Goal: Information Seeking & Learning: Learn about a topic

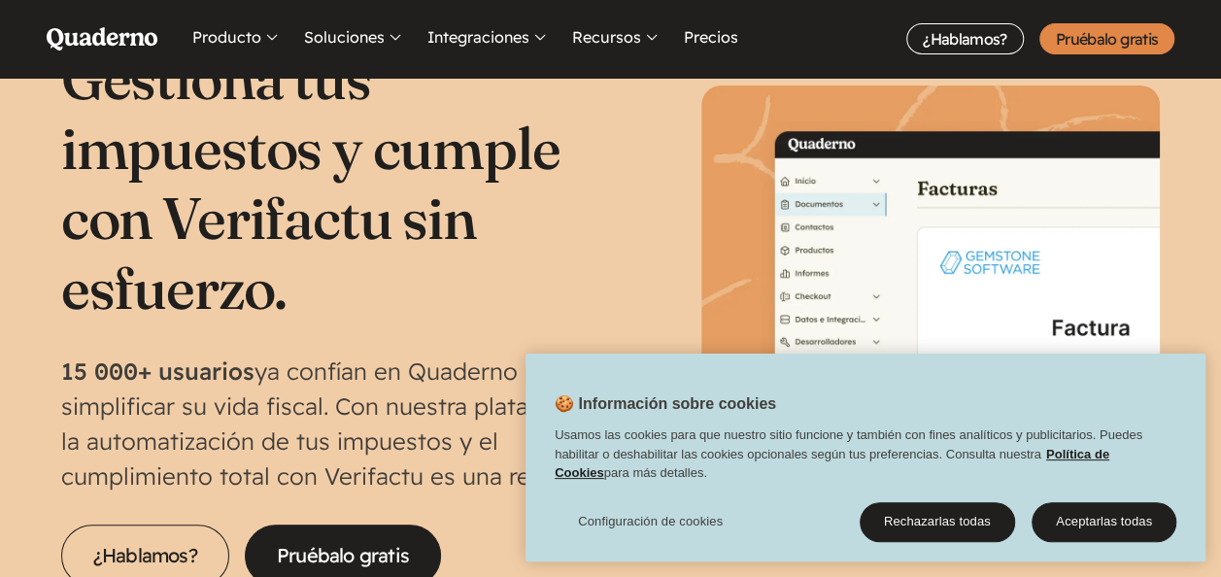
scroll to position [97, 0]
click at [1104, 518] on button "Aceptarlas todas" at bounding box center [1103, 521] width 145 height 41
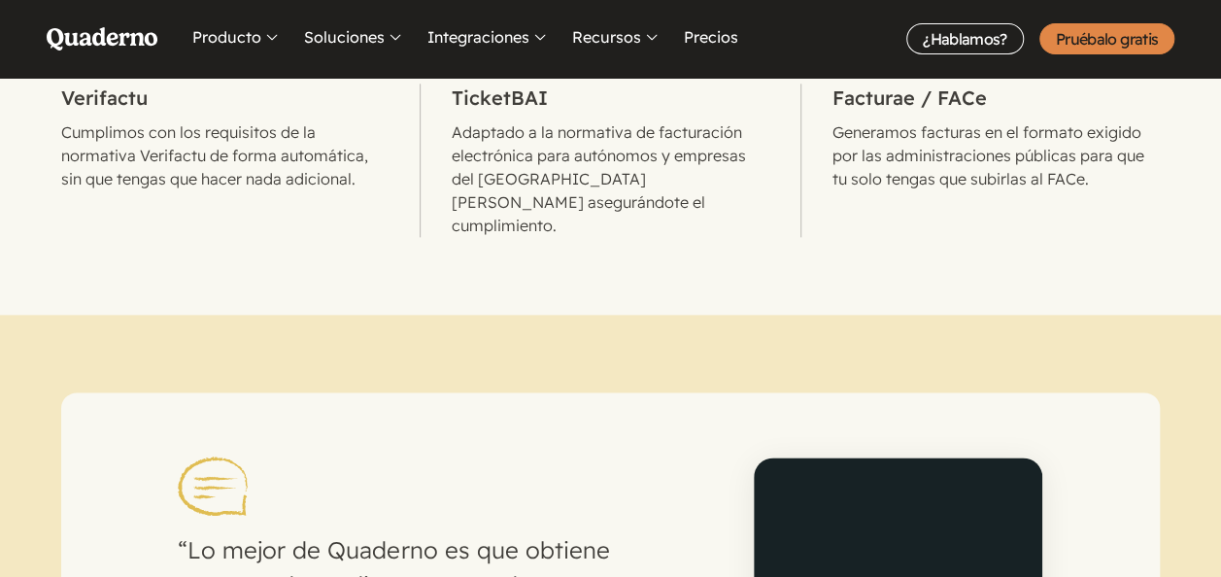
scroll to position [971, 0]
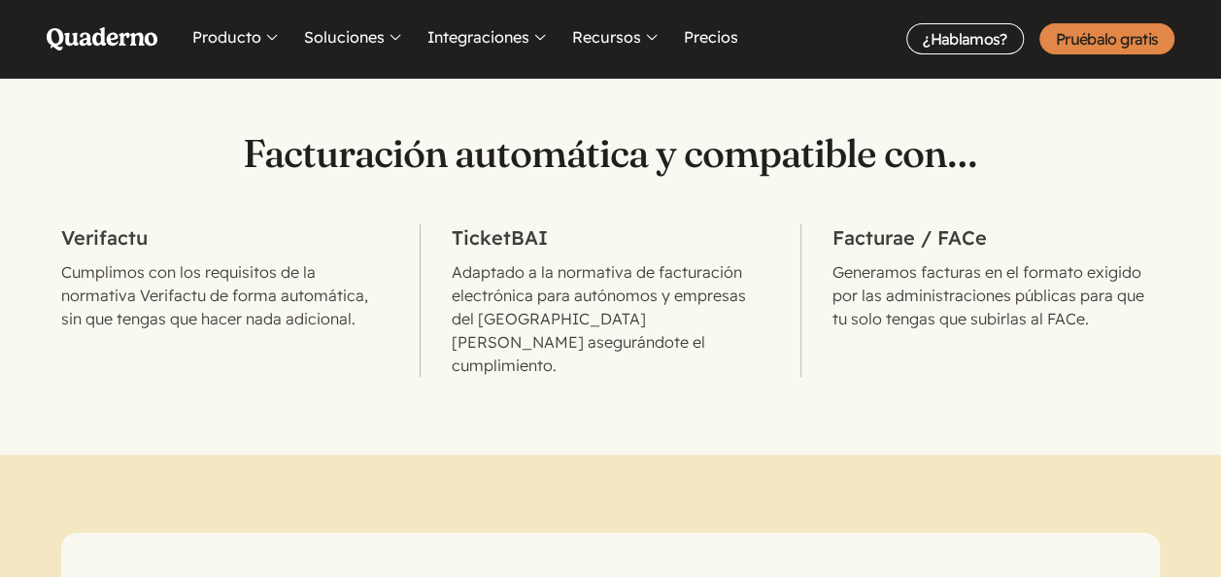
click at [117, 232] on h2 "Verifactu" at bounding box center [224, 237] width 327 height 29
click at [175, 264] on p "Cumplimos con los requisitos de la normativa Verifactu de forma automática, sin…" at bounding box center [224, 295] width 327 height 70
click at [539, 29] on button "Integraciones" at bounding box center [487, 39] width 129 height 78
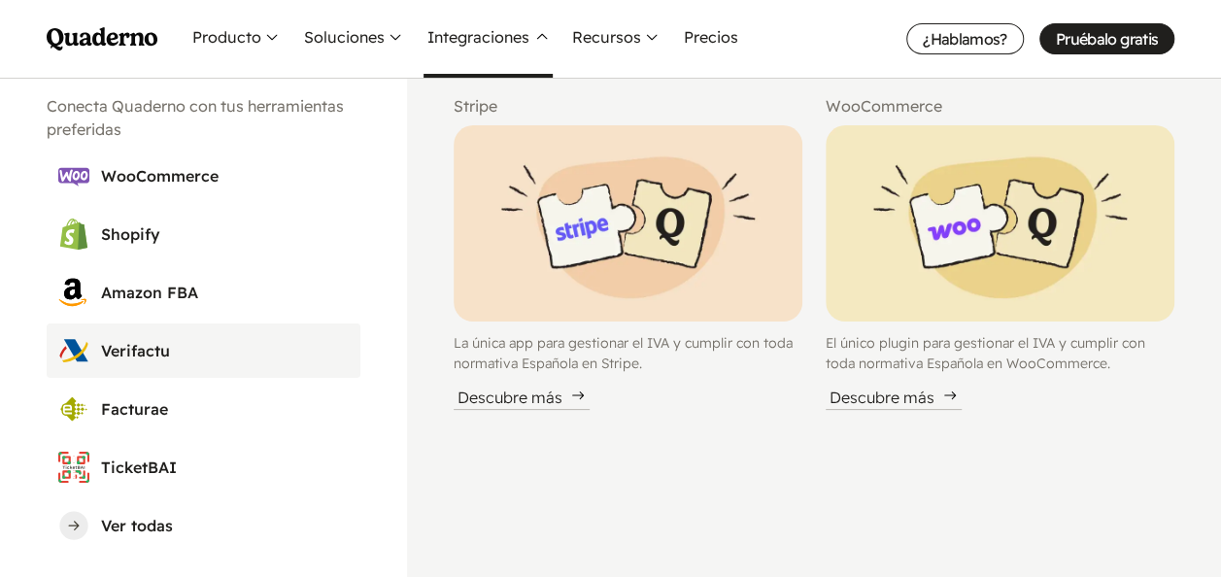
scroll to position [1263, 0]
click at [170, 359] on h3 "Verifactu" at bounding box center [225, 350] width 248 height 23
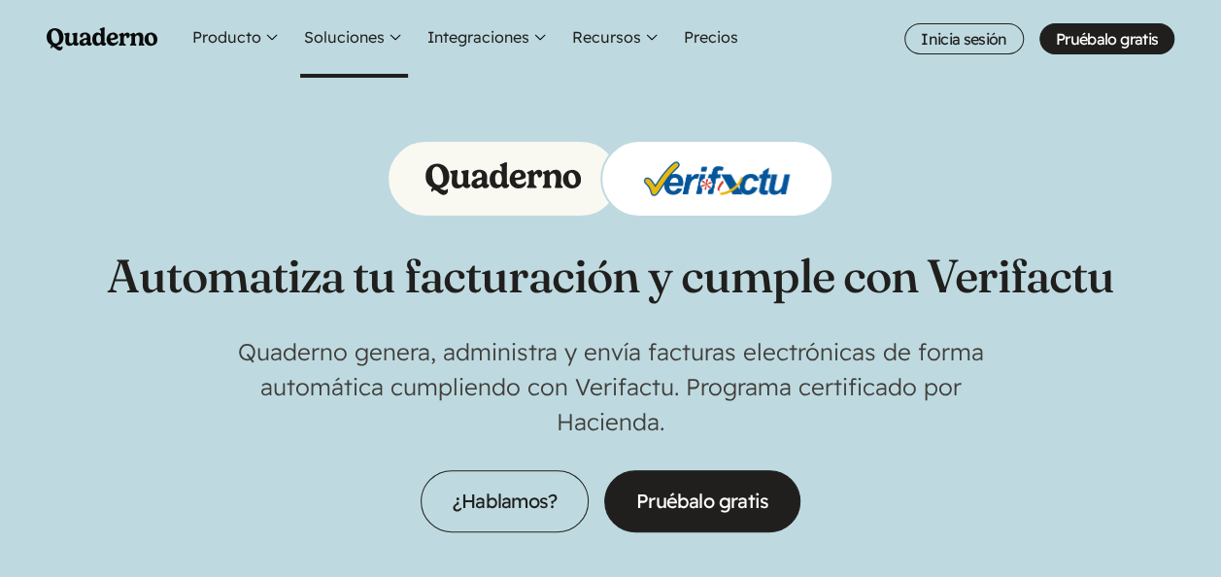
click at [395, 41] on button "Soluciones" at bounding box center [354, 39] width 108 height 78
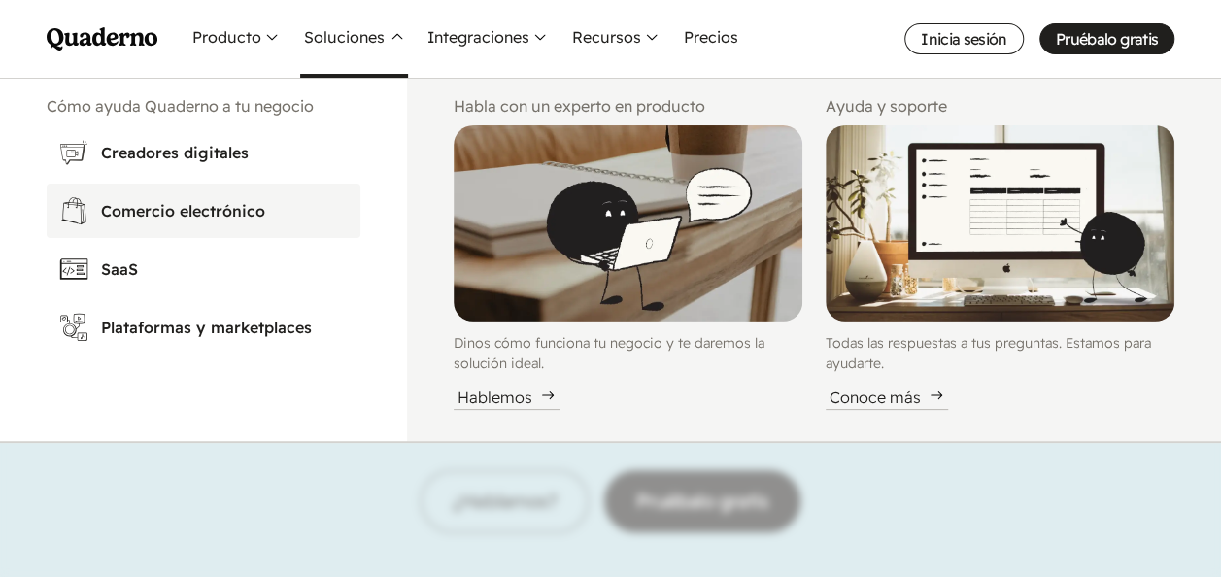
click at [218, 223] on link "Comercio electrónico" at bounding box center [204, 211] width 314 height 54
